Goal: Task Accomplishment & Management: Complete application form

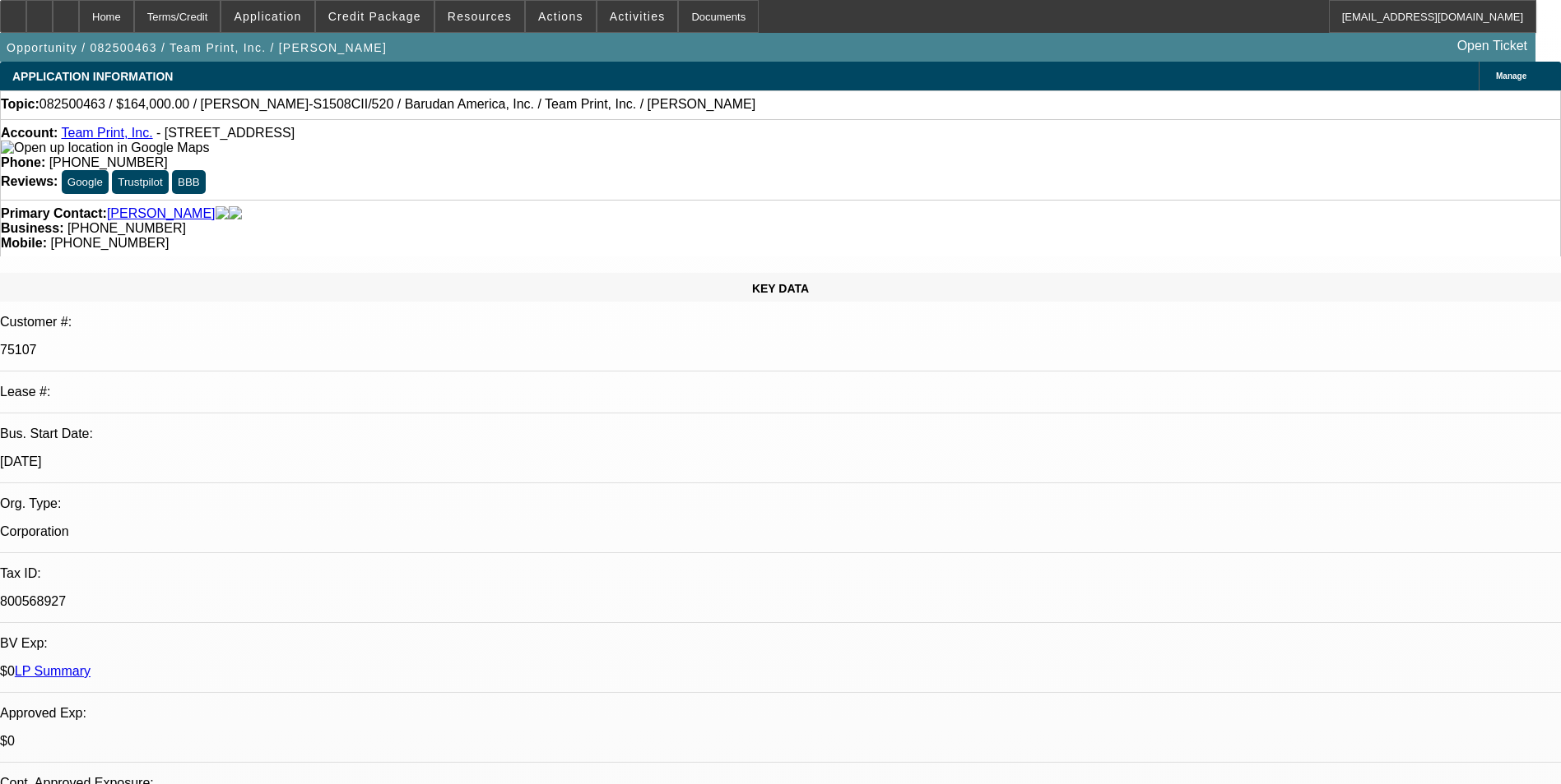
select select "0"
select select "2"
select select "0"
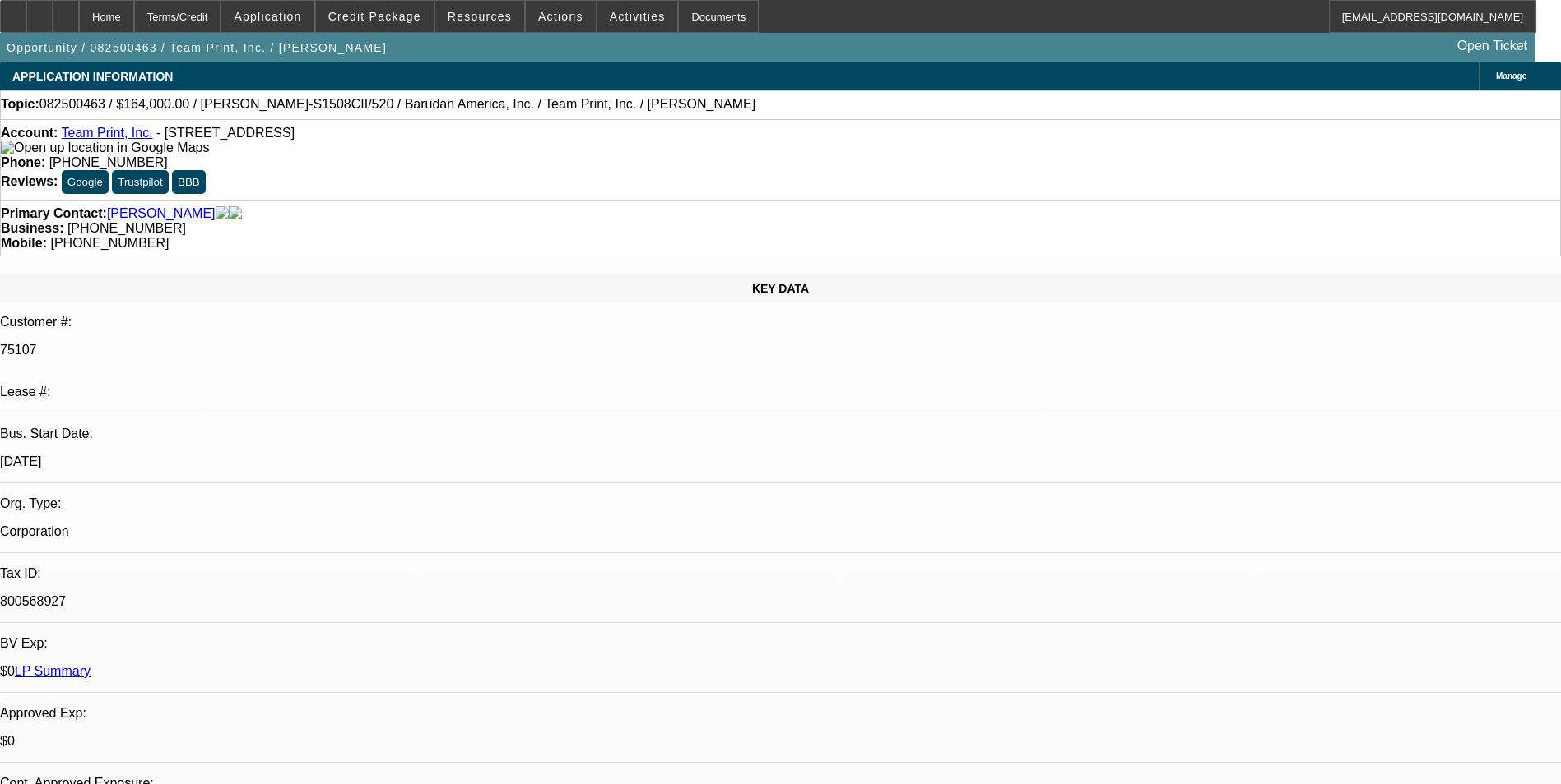
select select "0"
select select "2"
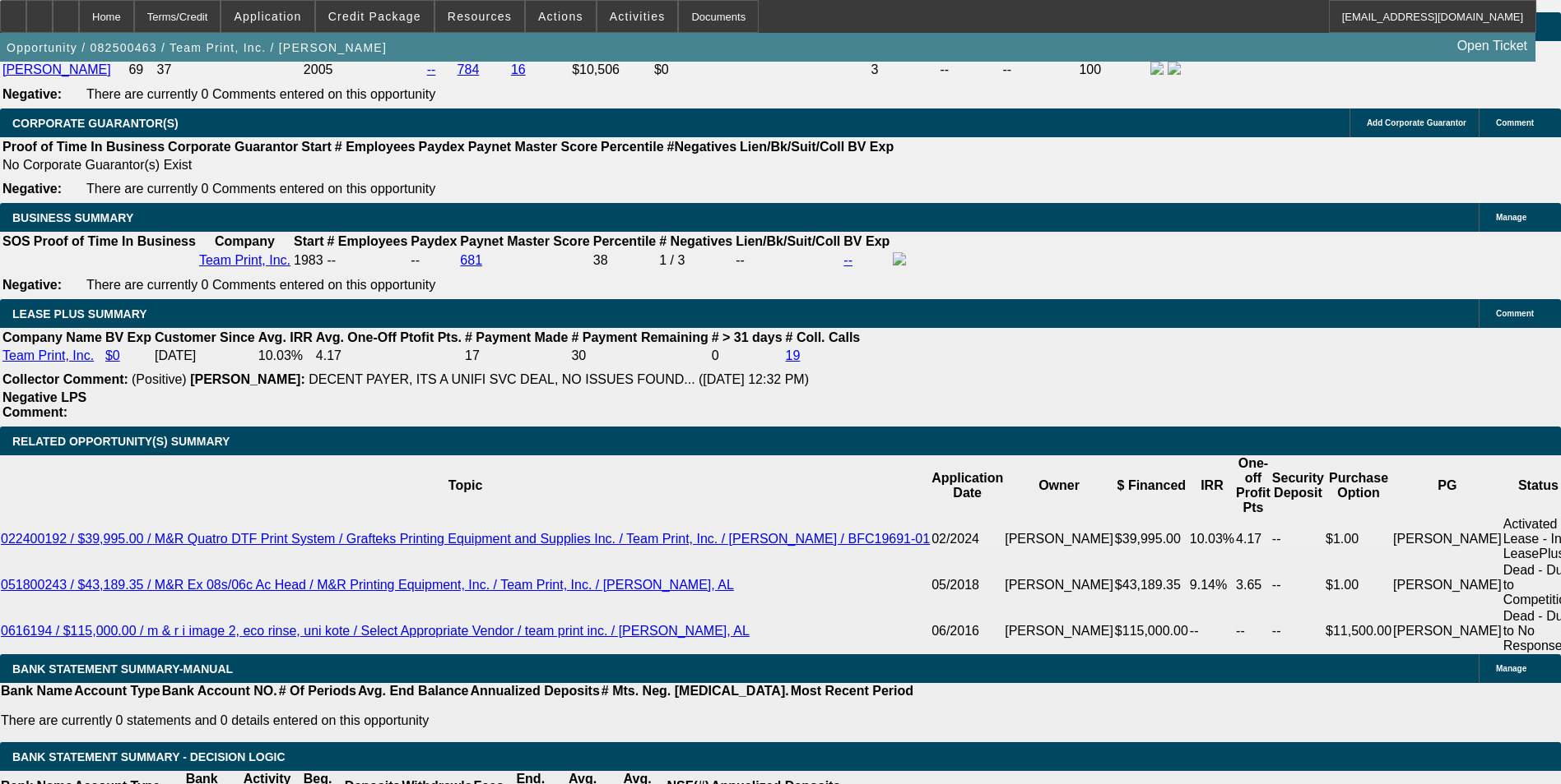
scroll to position [2419, 0]
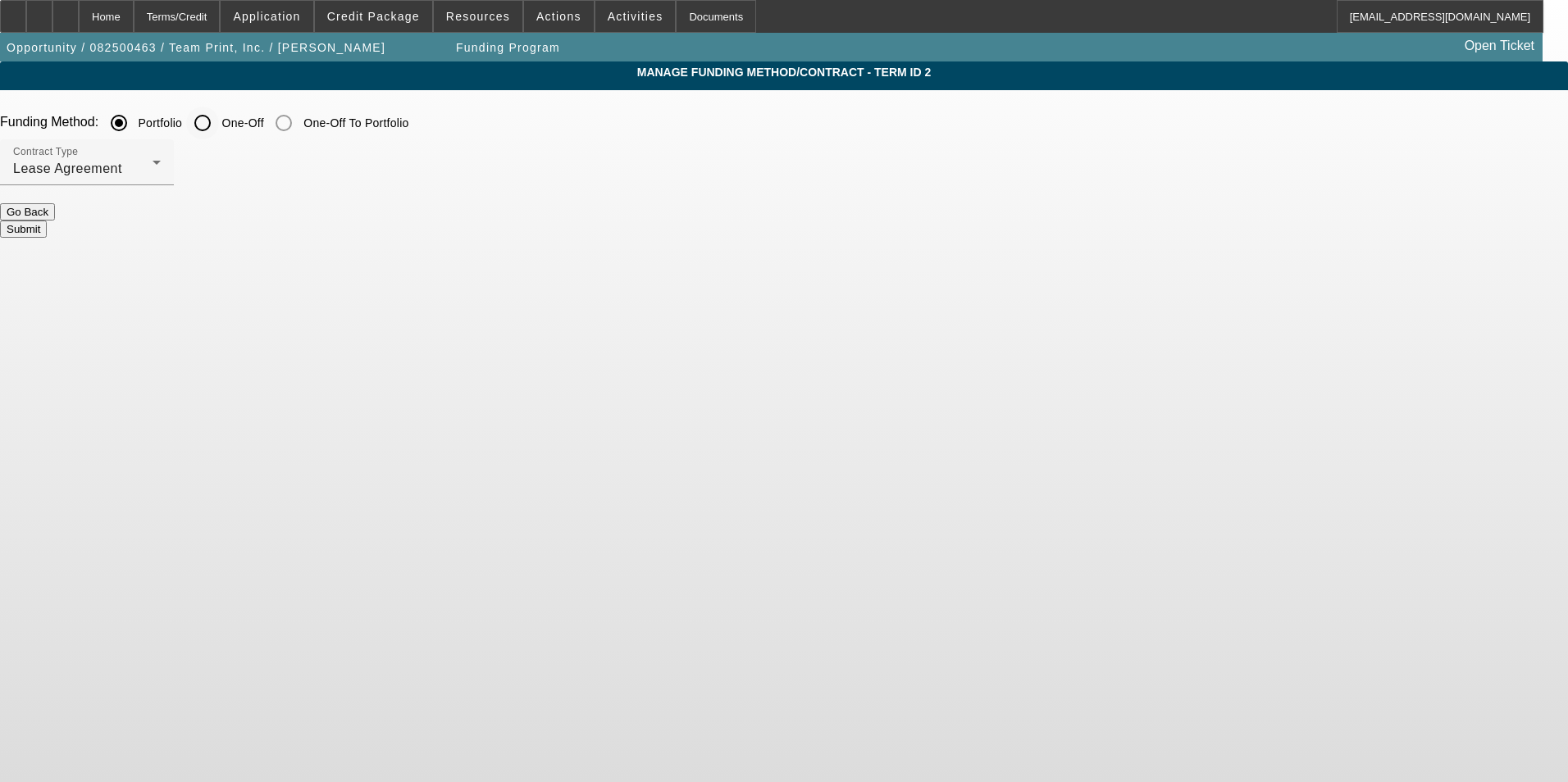
click at [219, 130] on input "One-Off" at bounding box center [202, 123] width 33 height 33
radio input "true"
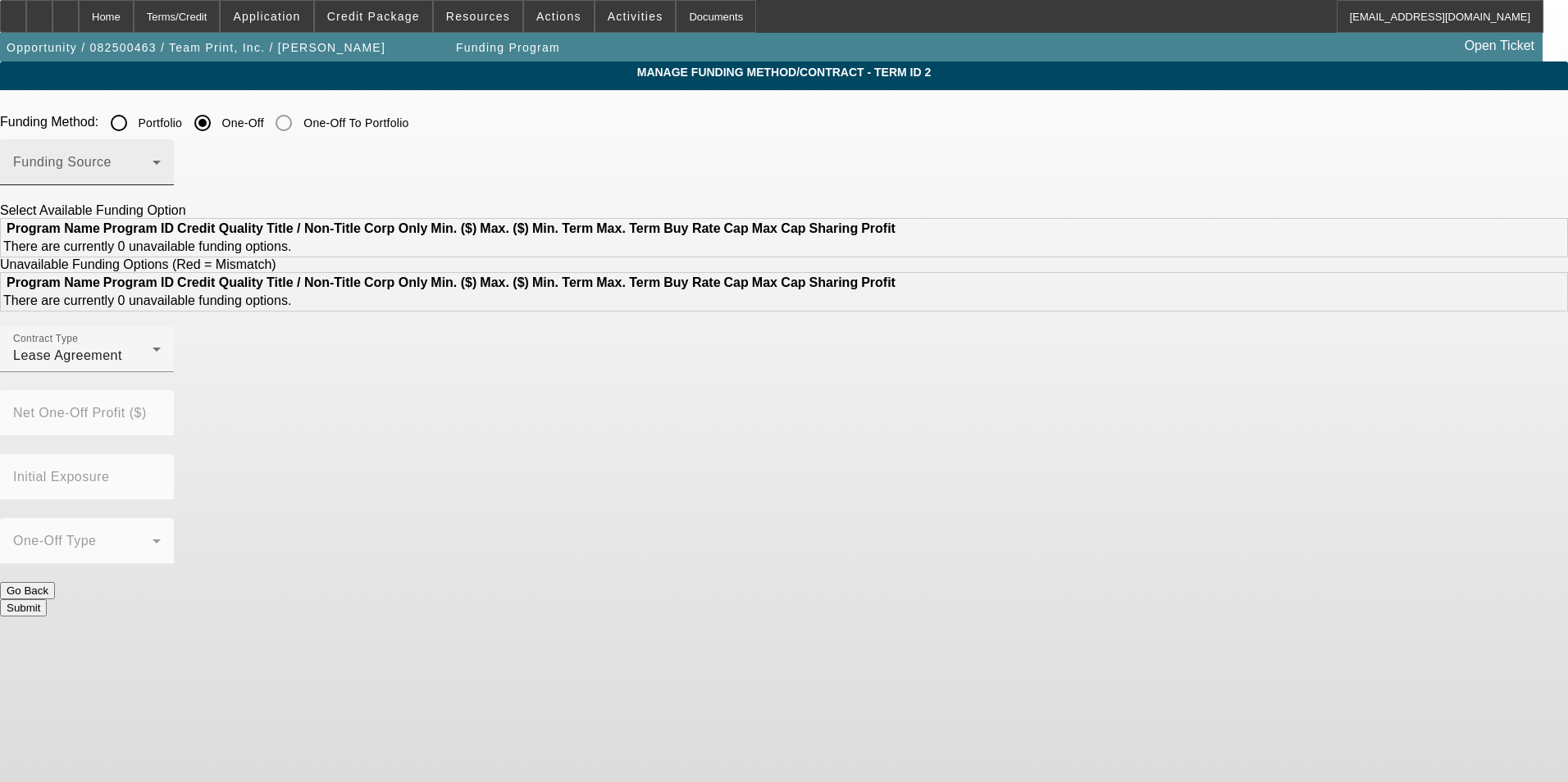
click at [153, 168] on span at bounding box center [83, 168] width 139 height 19
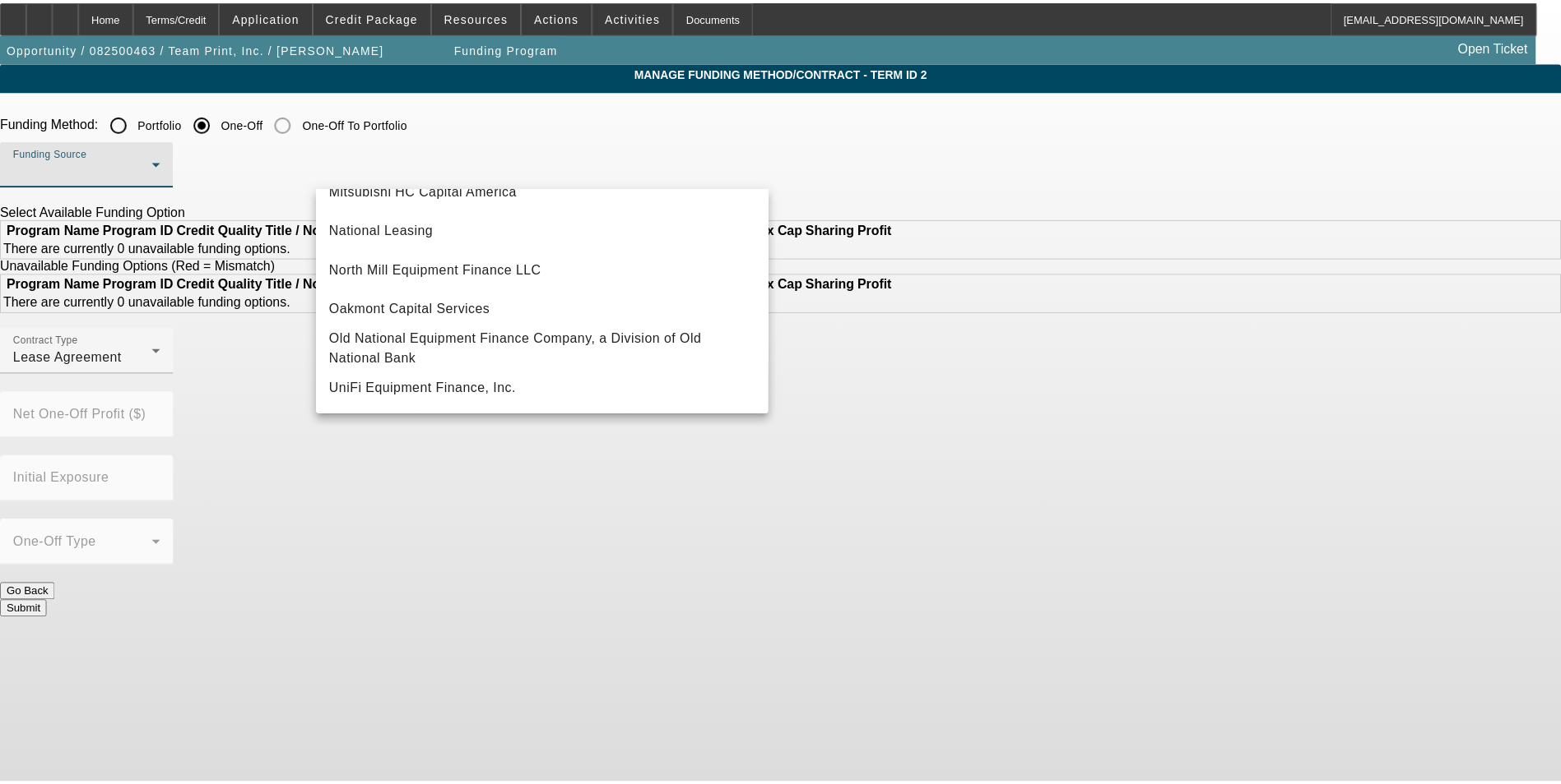
scroll to position [466, 0]
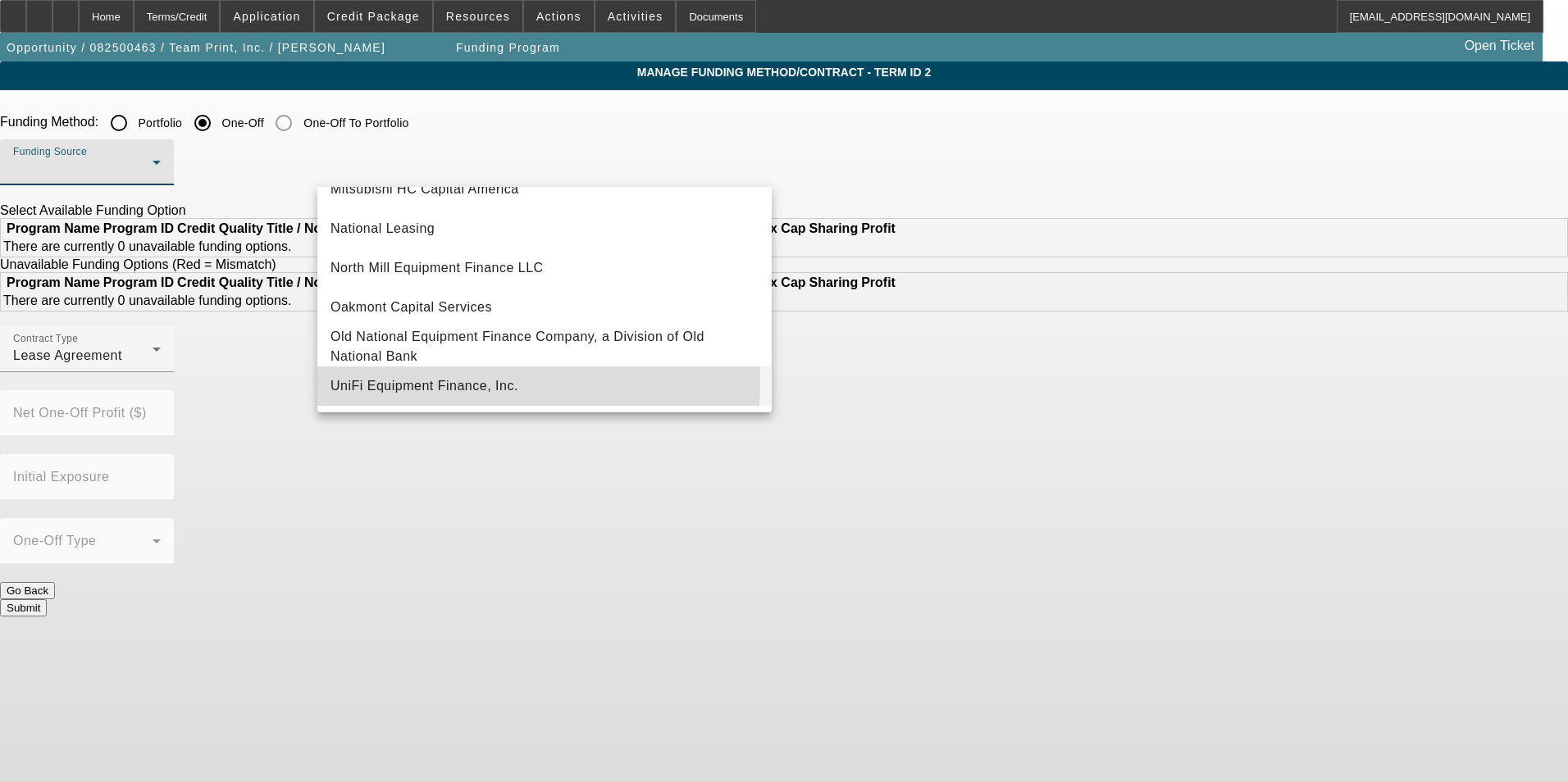
click at [468, 383] on span "UniFi Equipment Finance, Inc." at bounding box center [424, 386] width 188 height 19
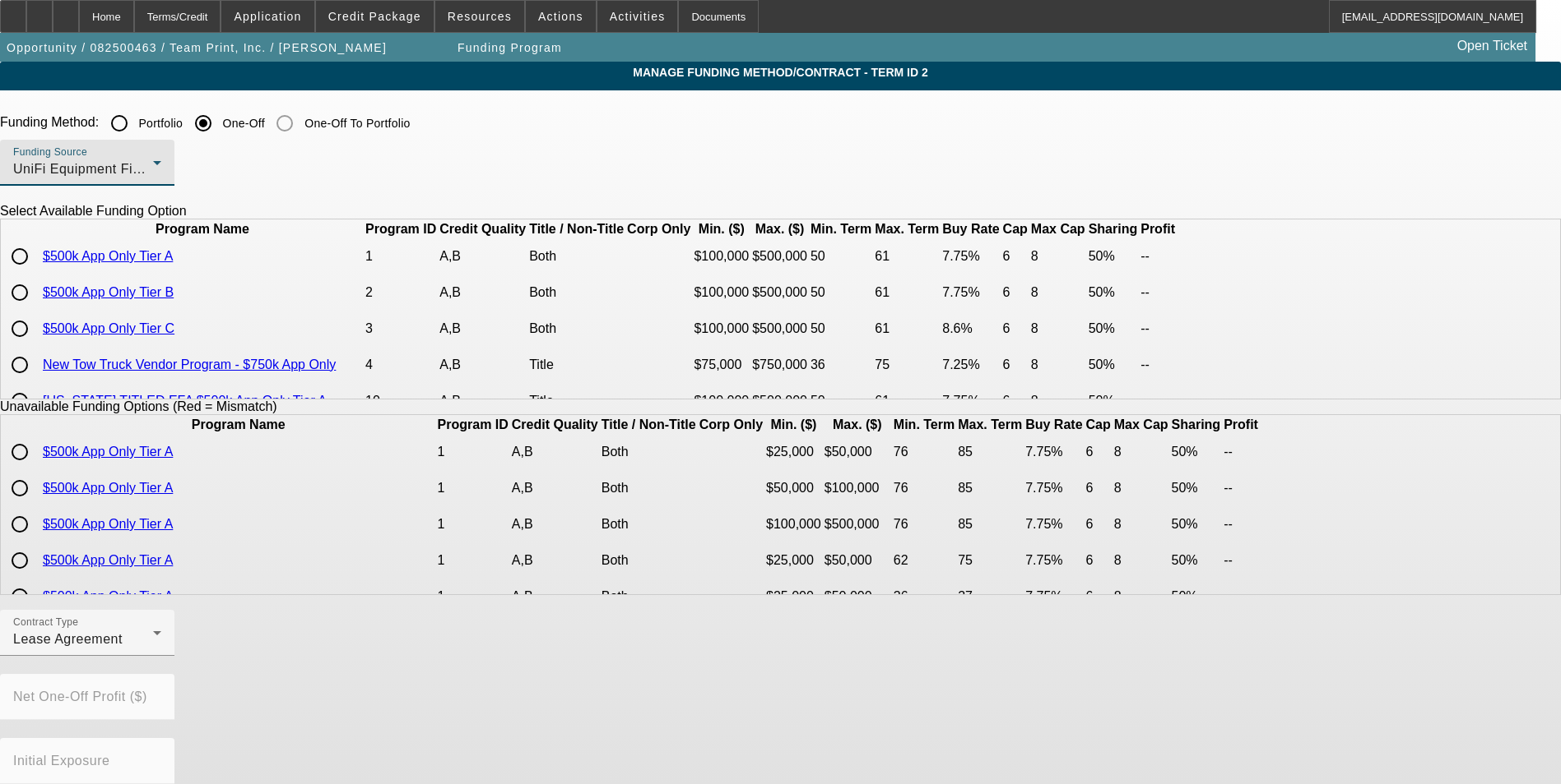
click at [36, 273] on input "radio" at bounding box center [19, 256] width 33 height 33
radio input "true"
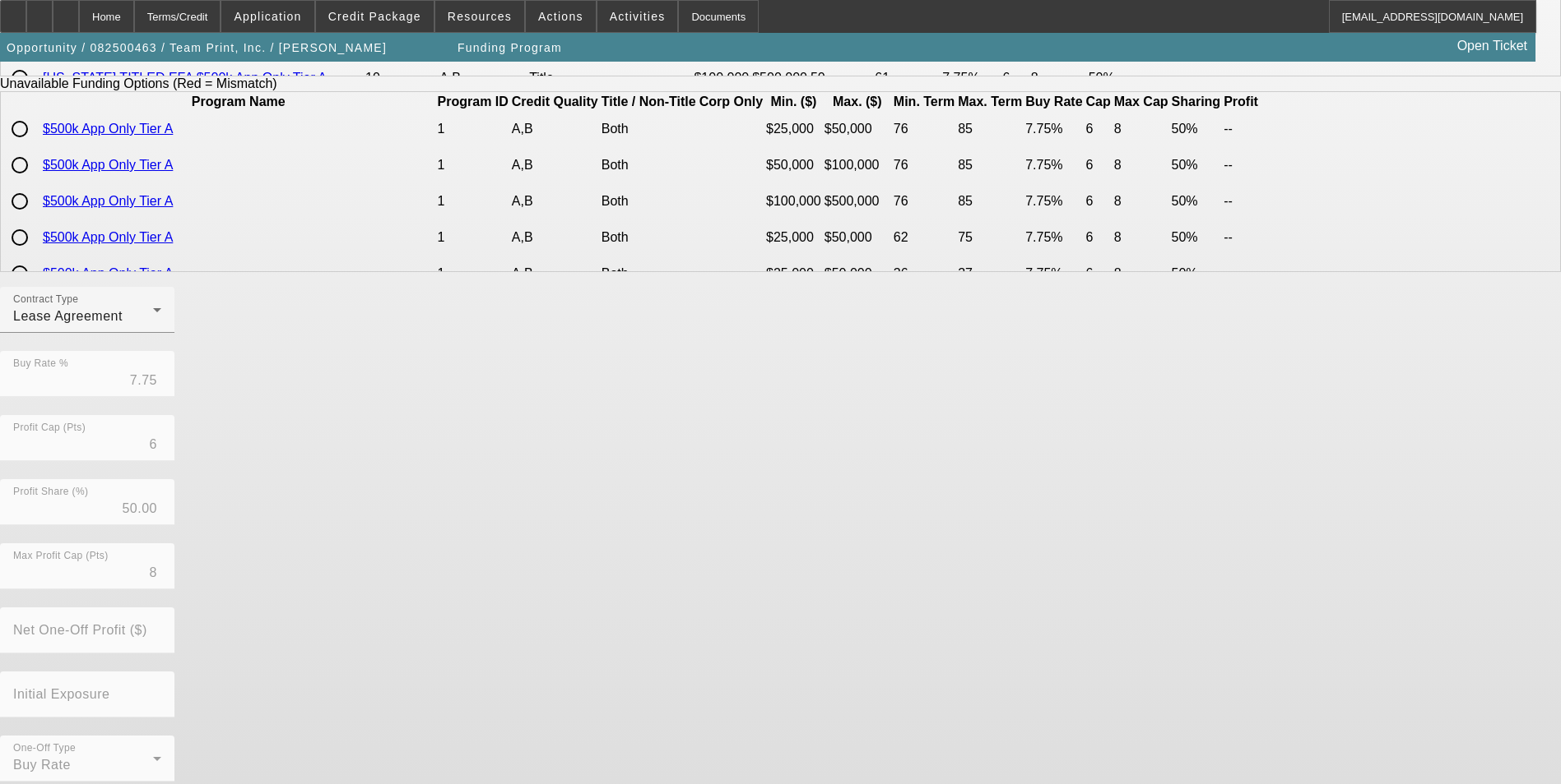
scroll to position [338, 0]
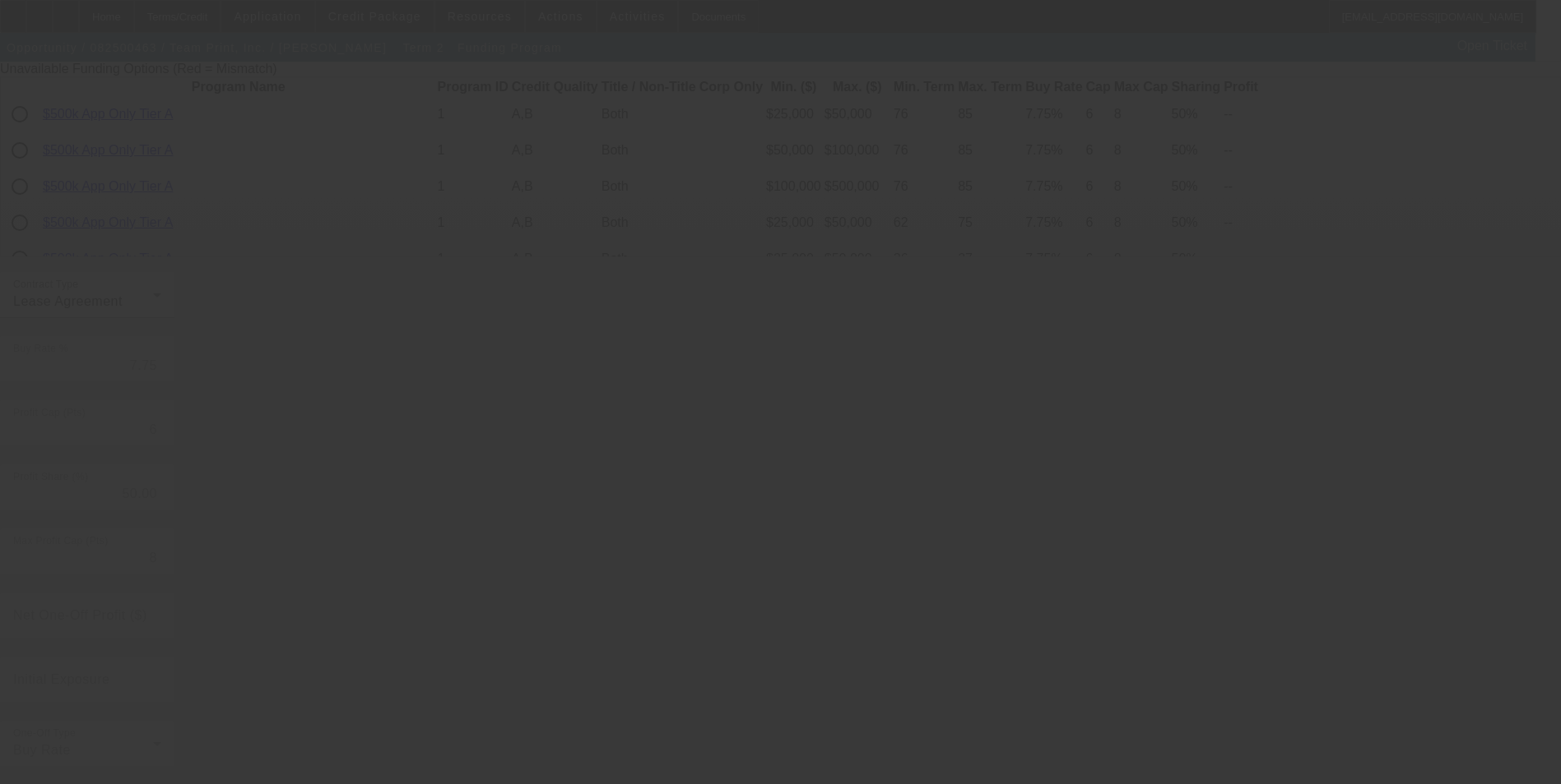
radio input "true"
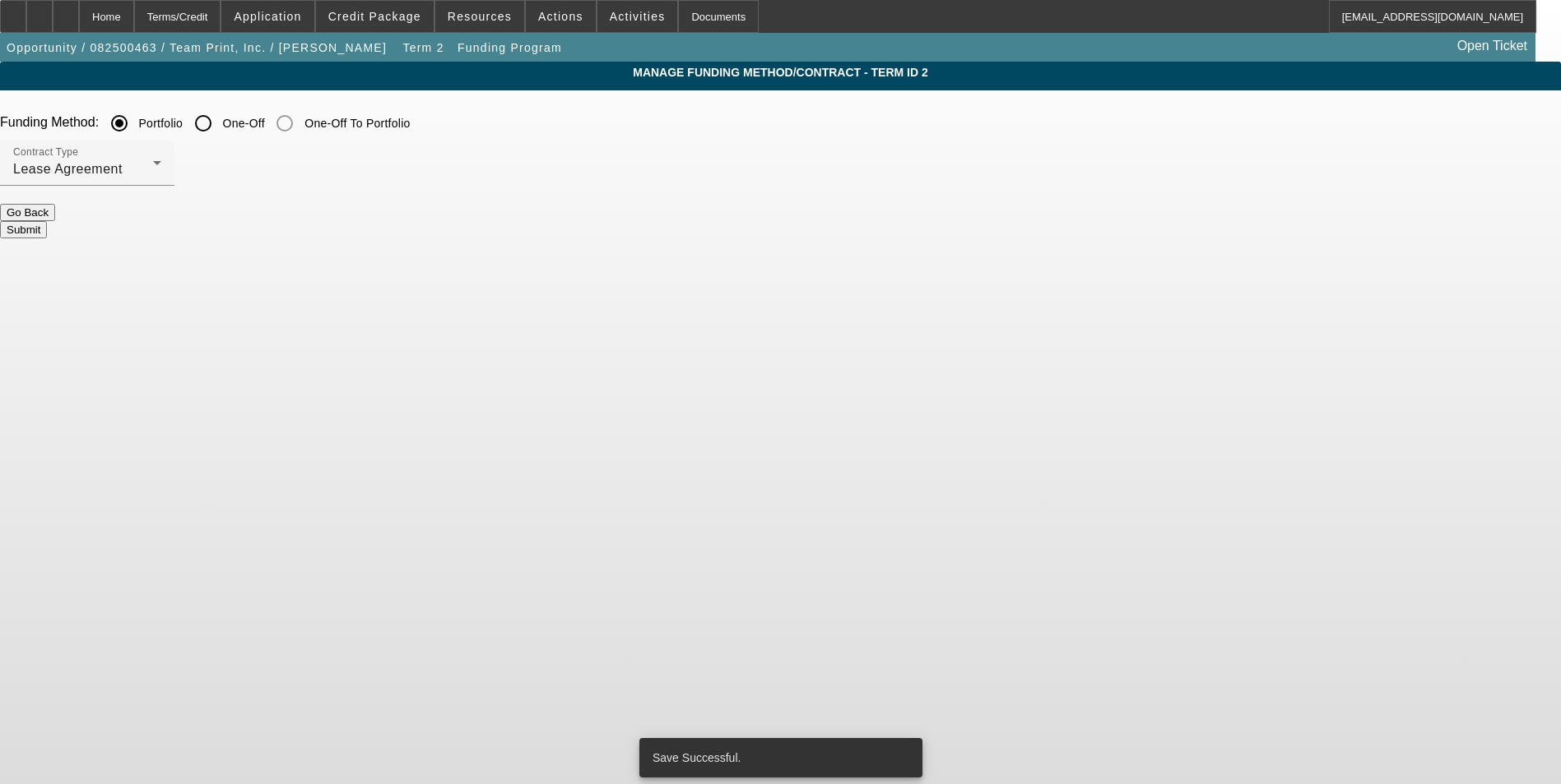
scroll to position [0, 0]
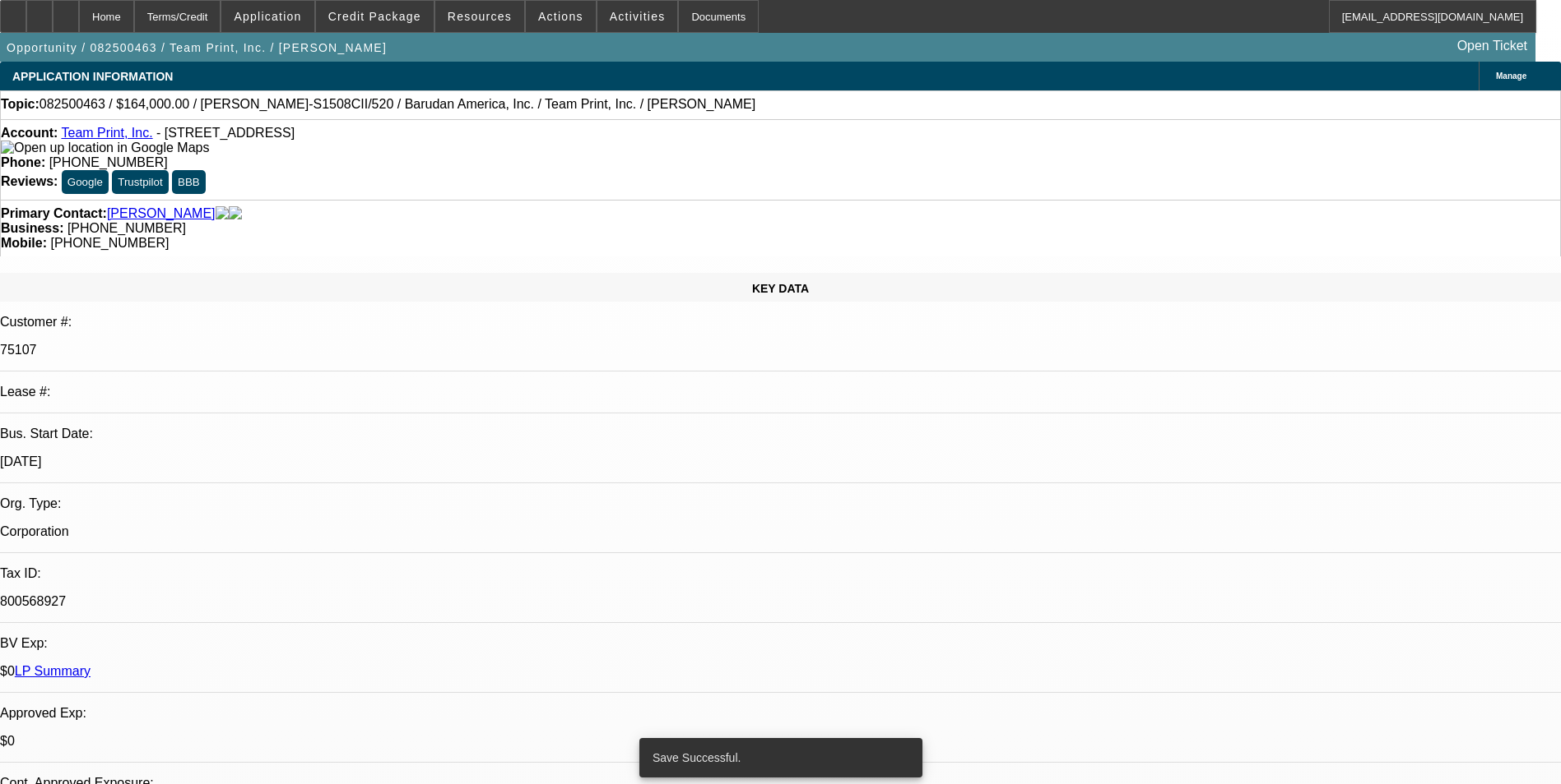
select select "0"
select select "2"
select select "0"
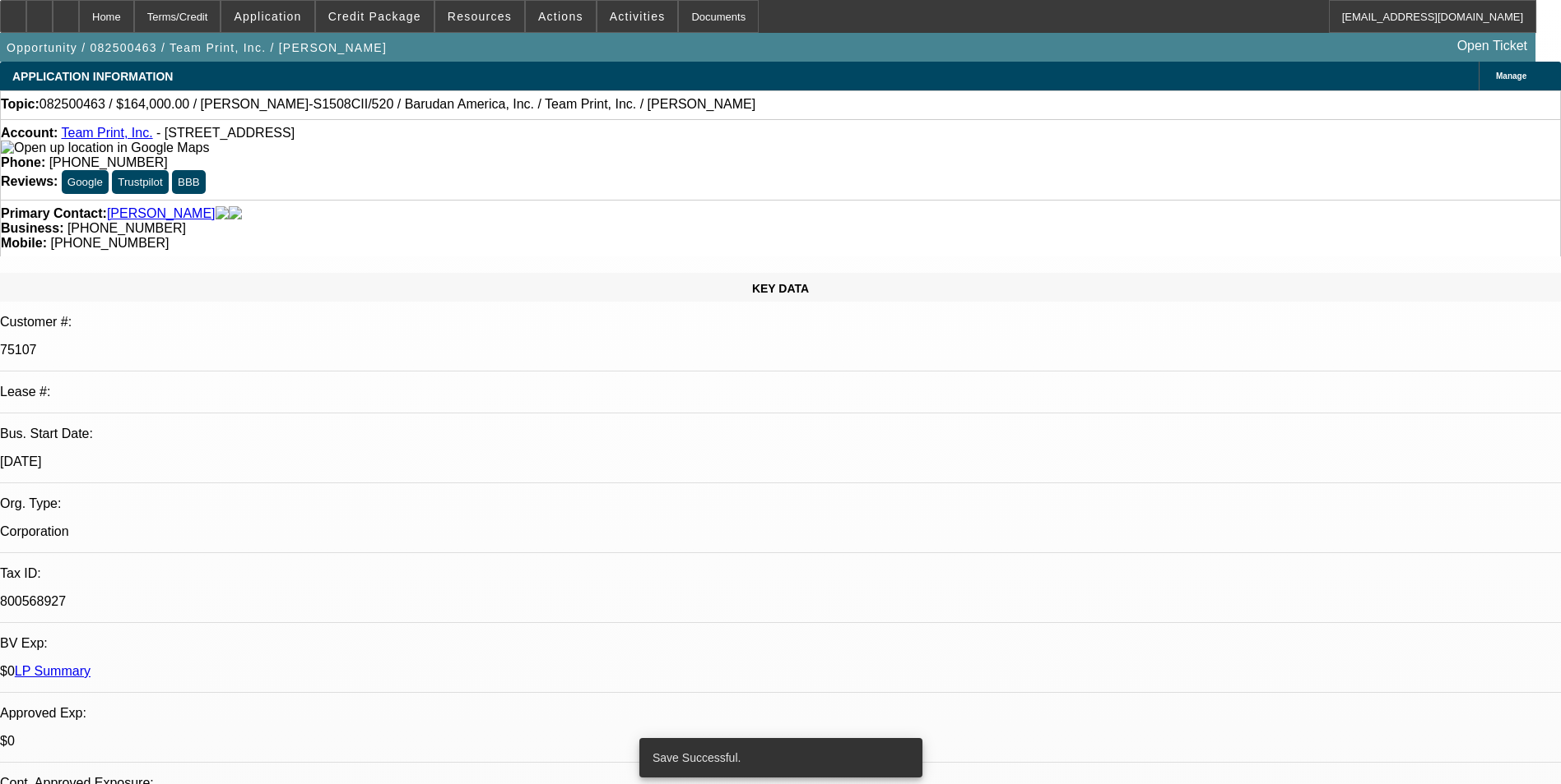
select select "0"
select select "2"
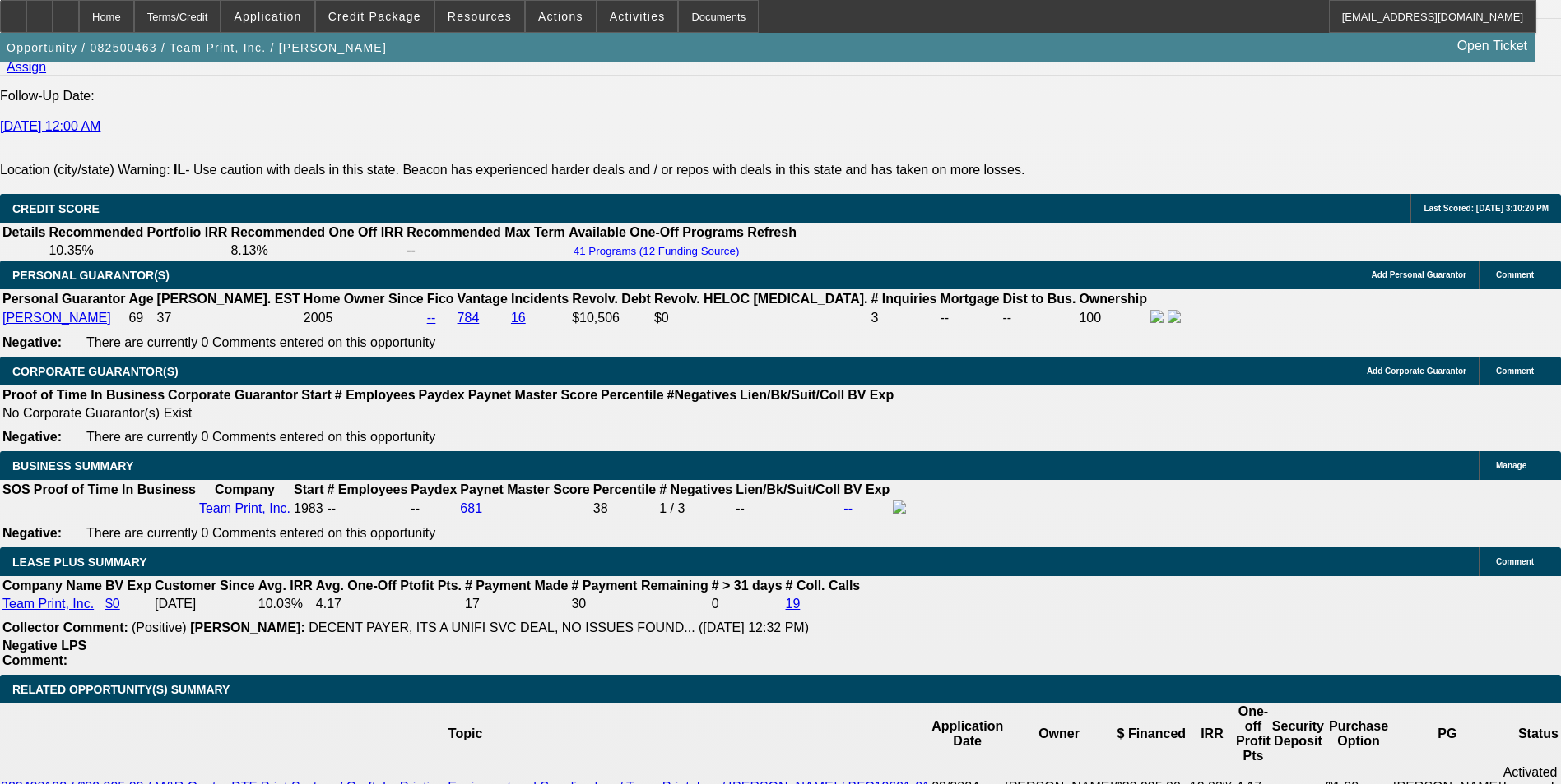
scroll to position [2302, 0]
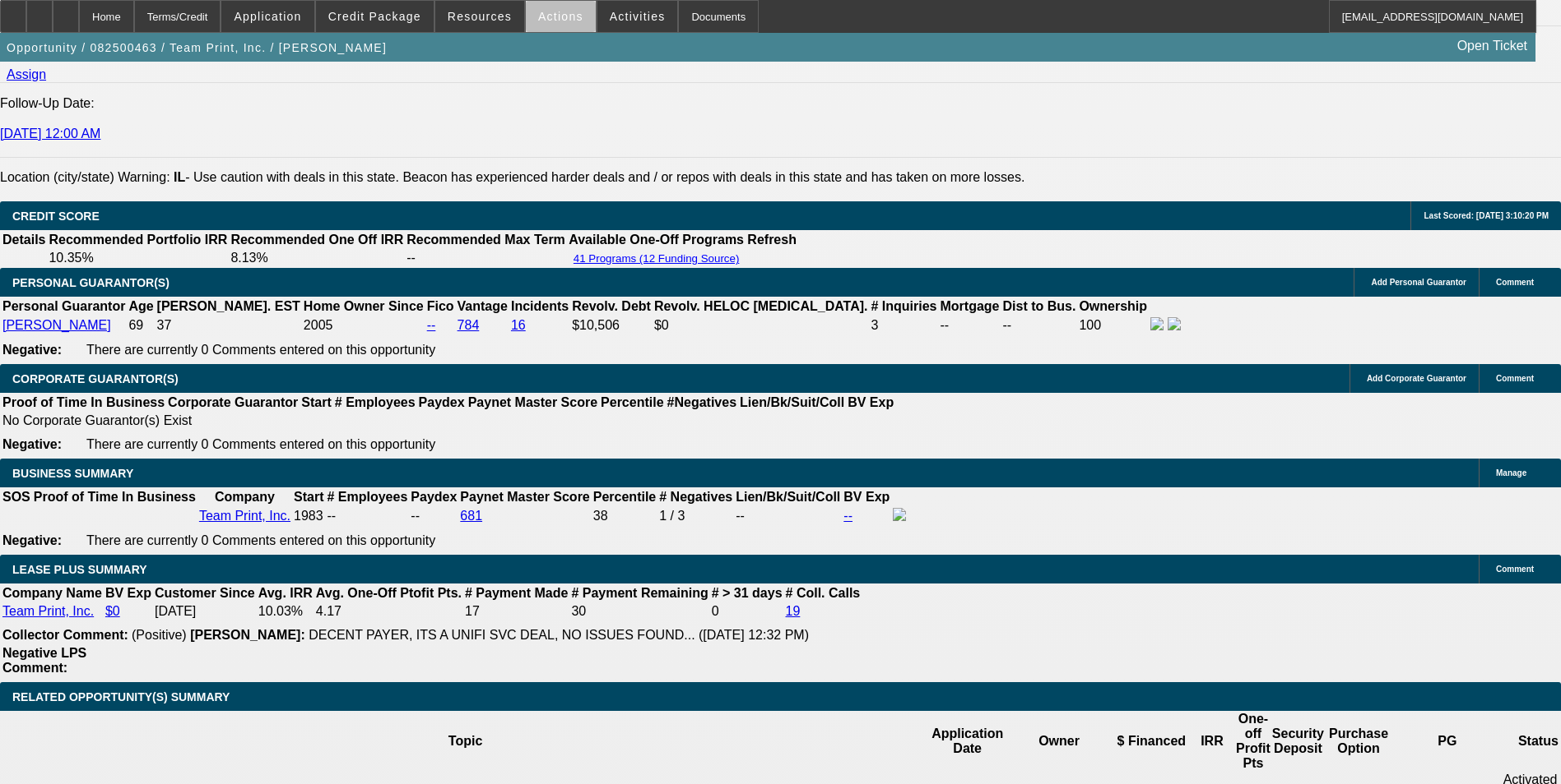
click at [554, 22] on span "Actions" at bounding box center [560, 16] width 45 height 13
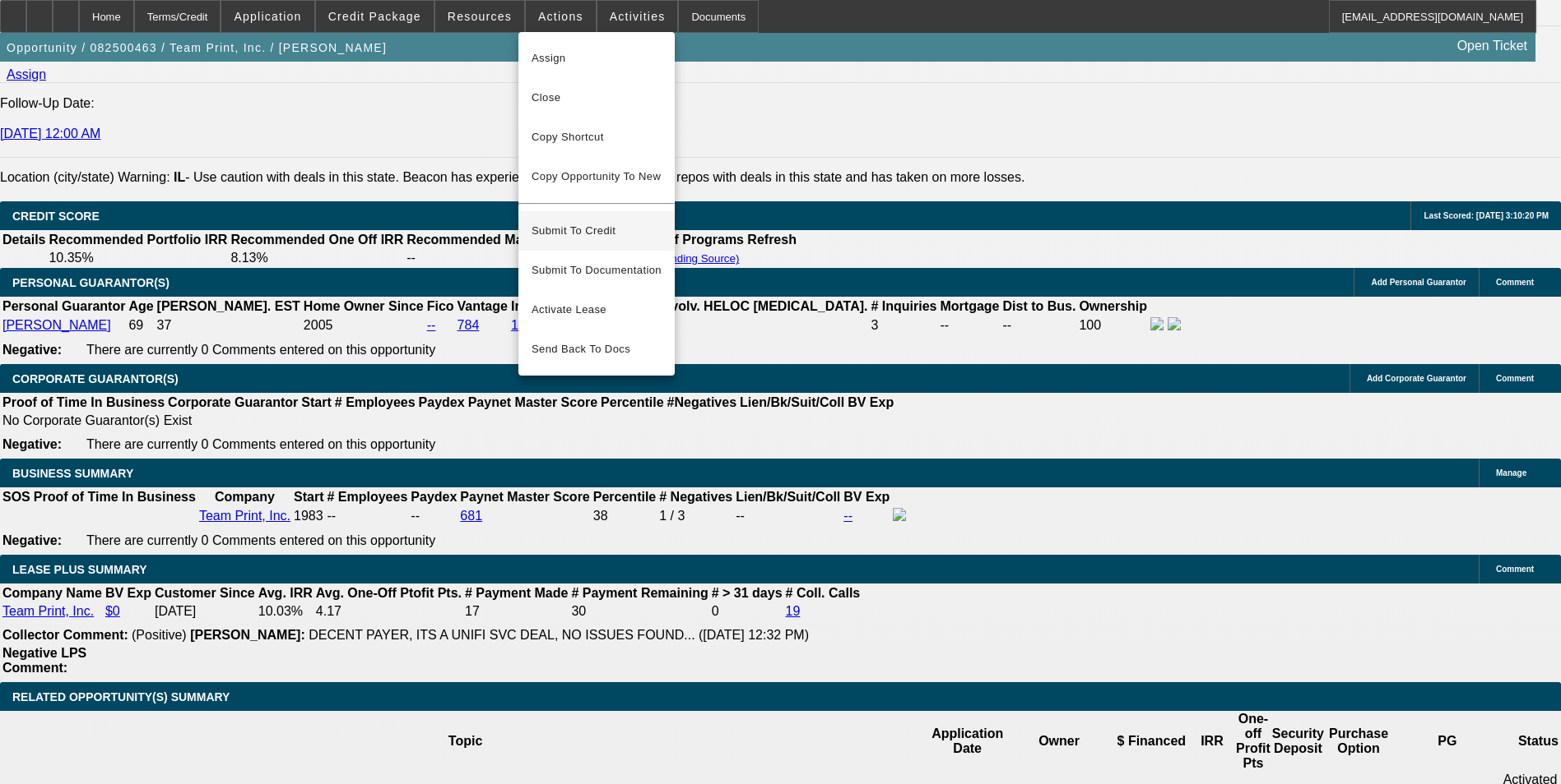
click at [581, 221] on span "Submit To Credit" at bounding box center [596, 231] width 130 height 19
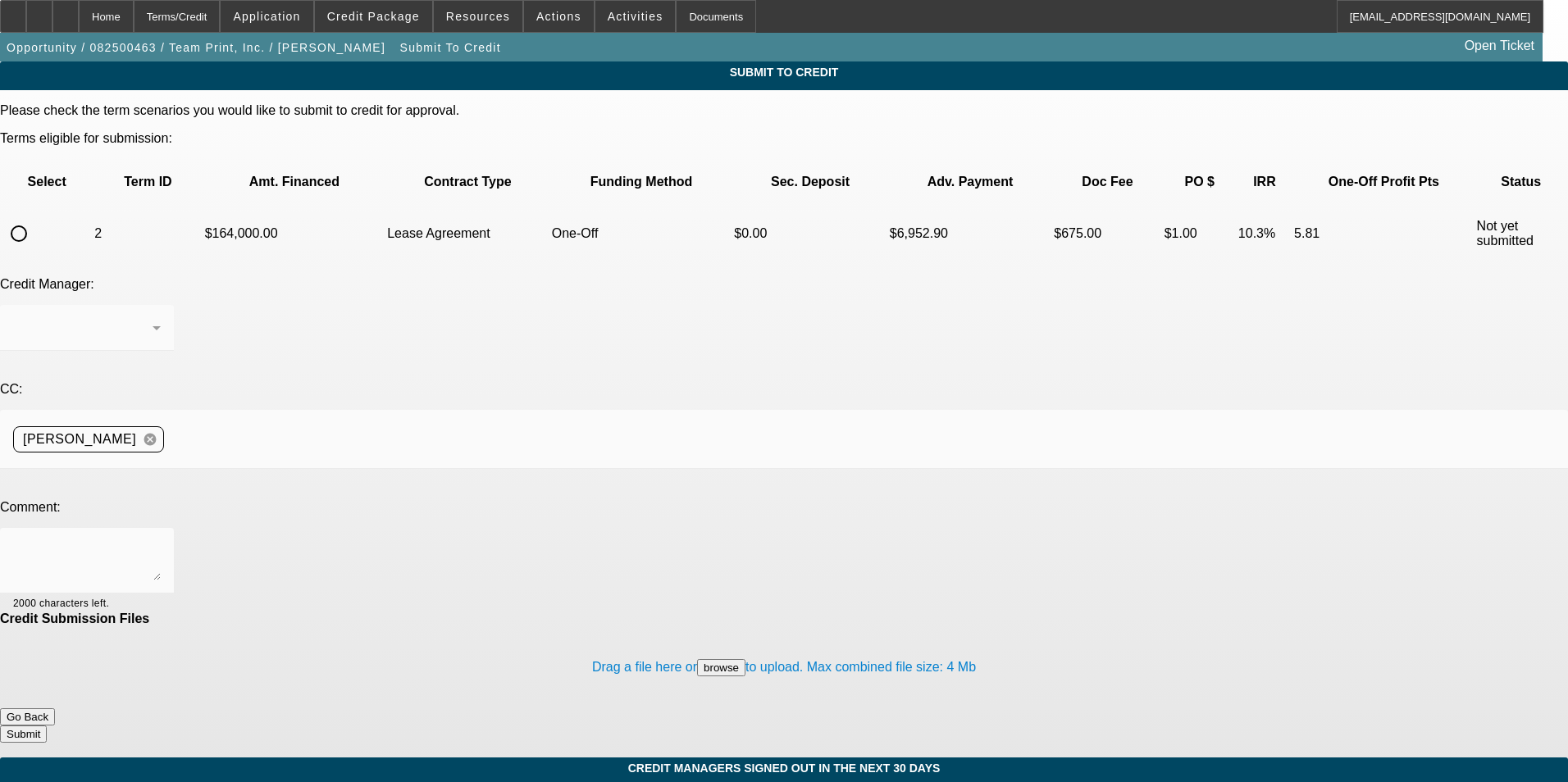
click at [35, 217] on input "radio" at bounding box center [19, 233] width 33 height 33
radio input "true"
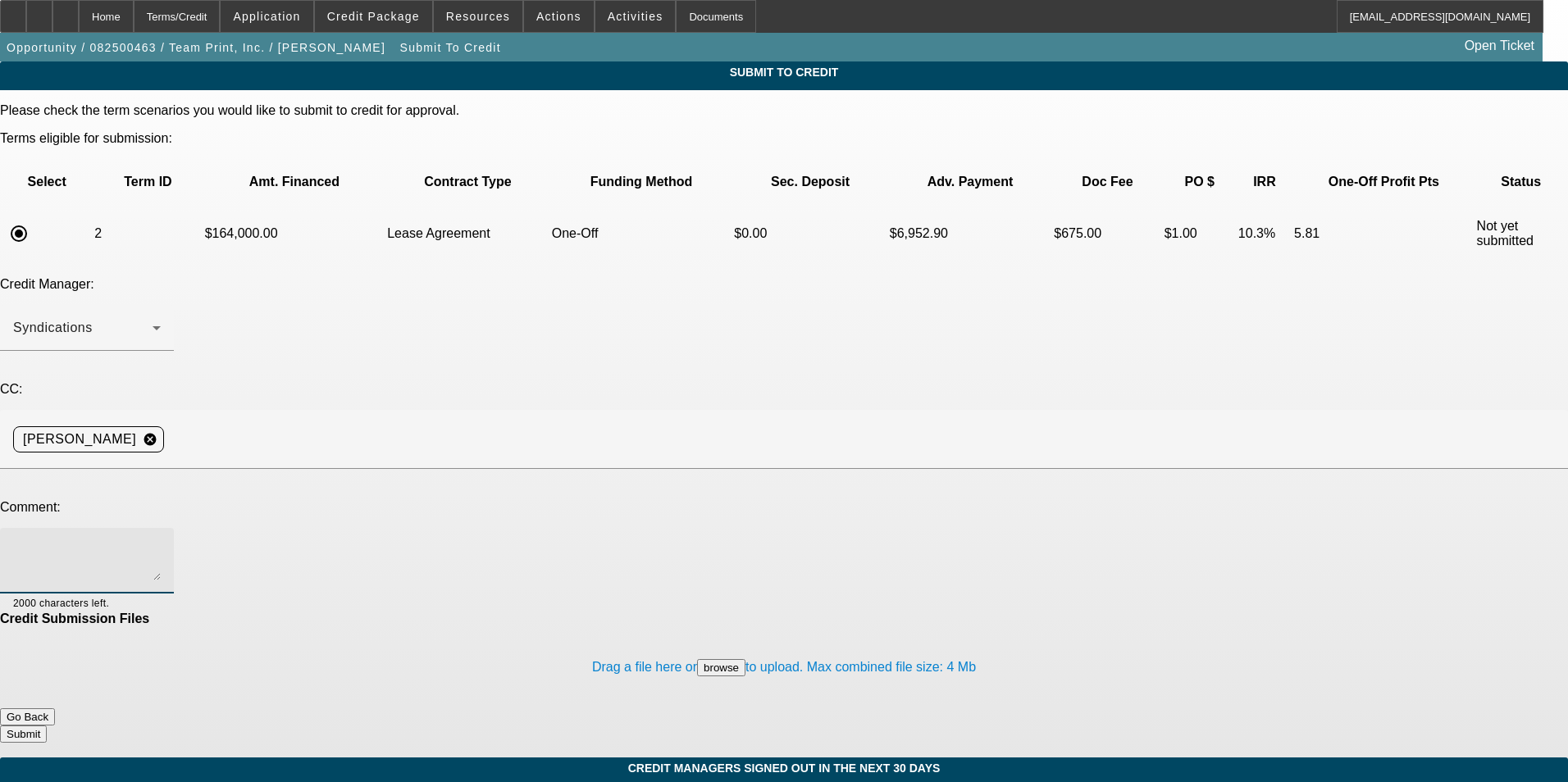
click at [161, 541] on textarea at bounding box center [86, 561] width 147 height 40
type textarea "please send to Uni"
click at [47, 726] on button "Submit" at bounding box center [23, 734] width 47 height 18
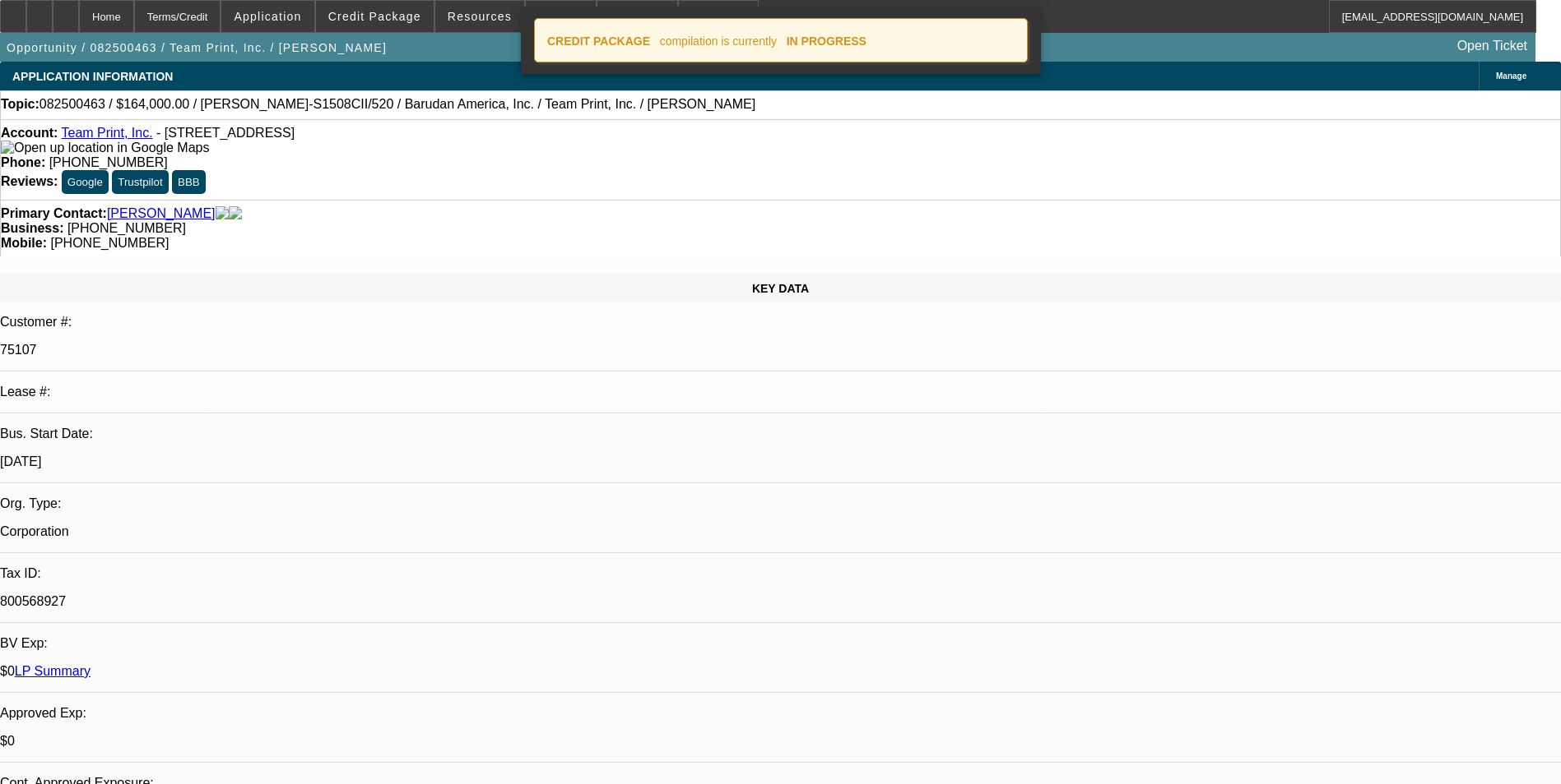
select select "0"
select select "2"
select select "0"
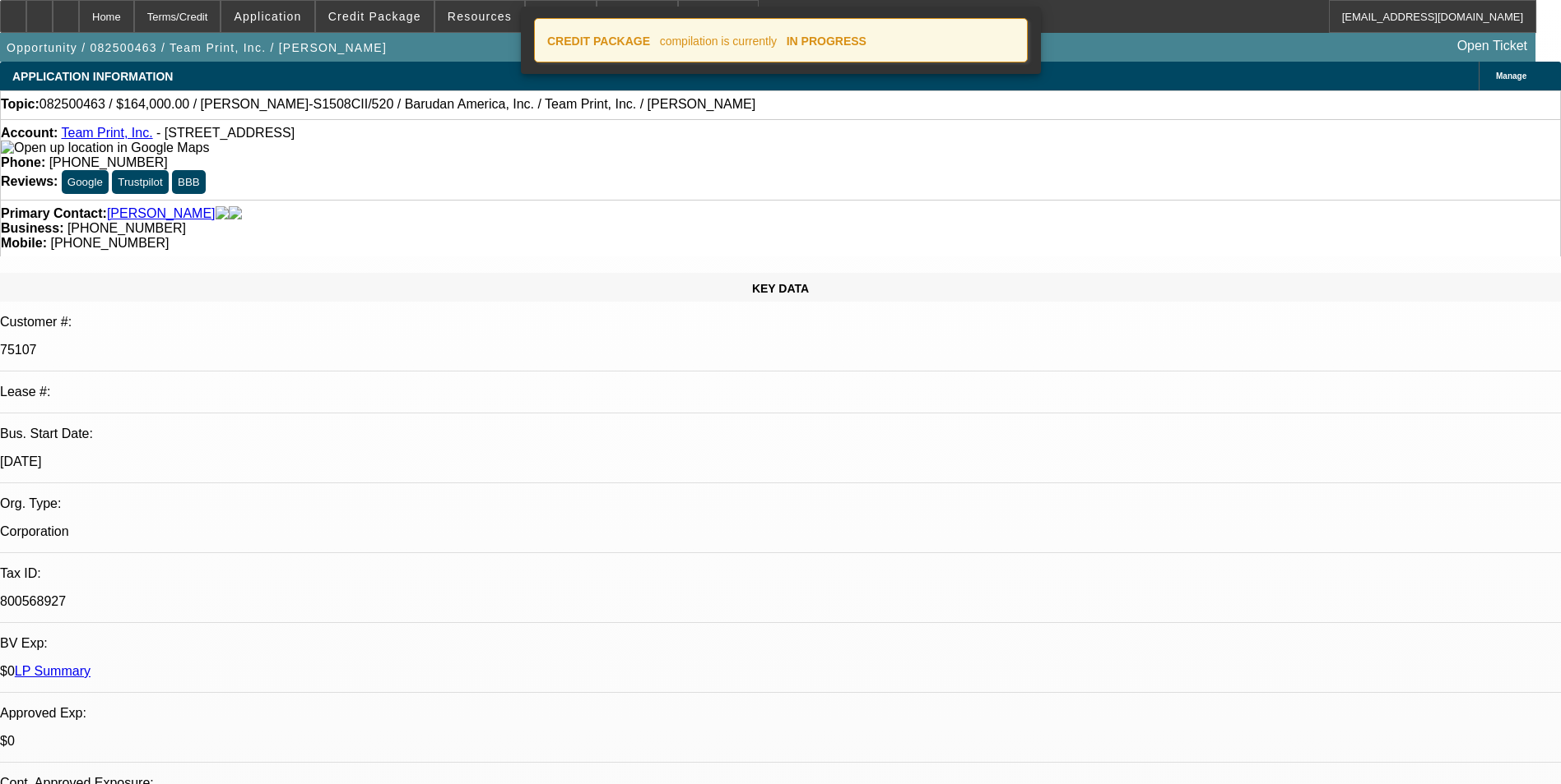
select select "0"
select select "2"
